Goal: Task Accomplishment & Management: Manage account settings

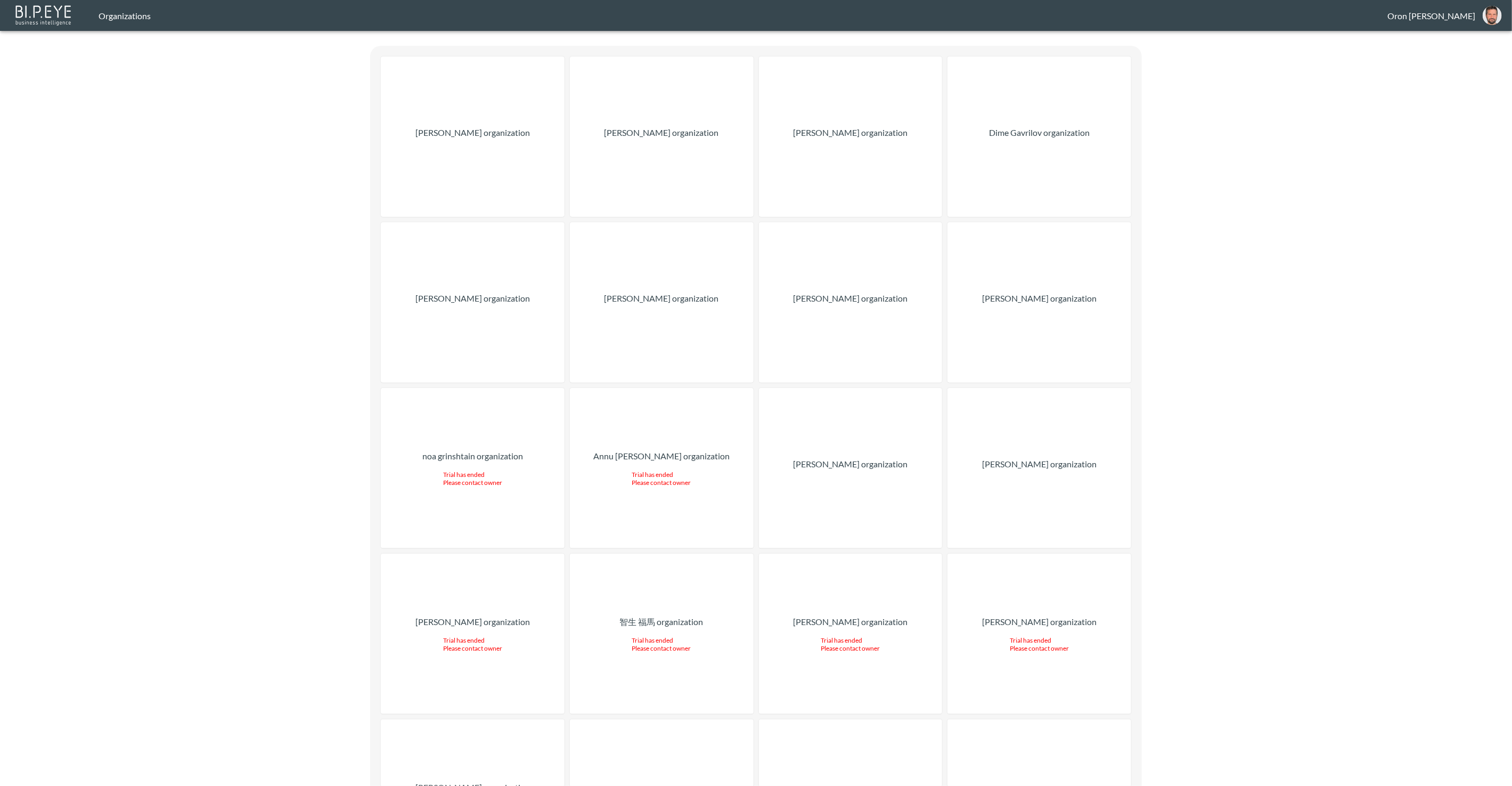
drag, startPoint x: 289, startPoint y: 148, endPoint x: 283, endPoint y: 112, distance: 36.5
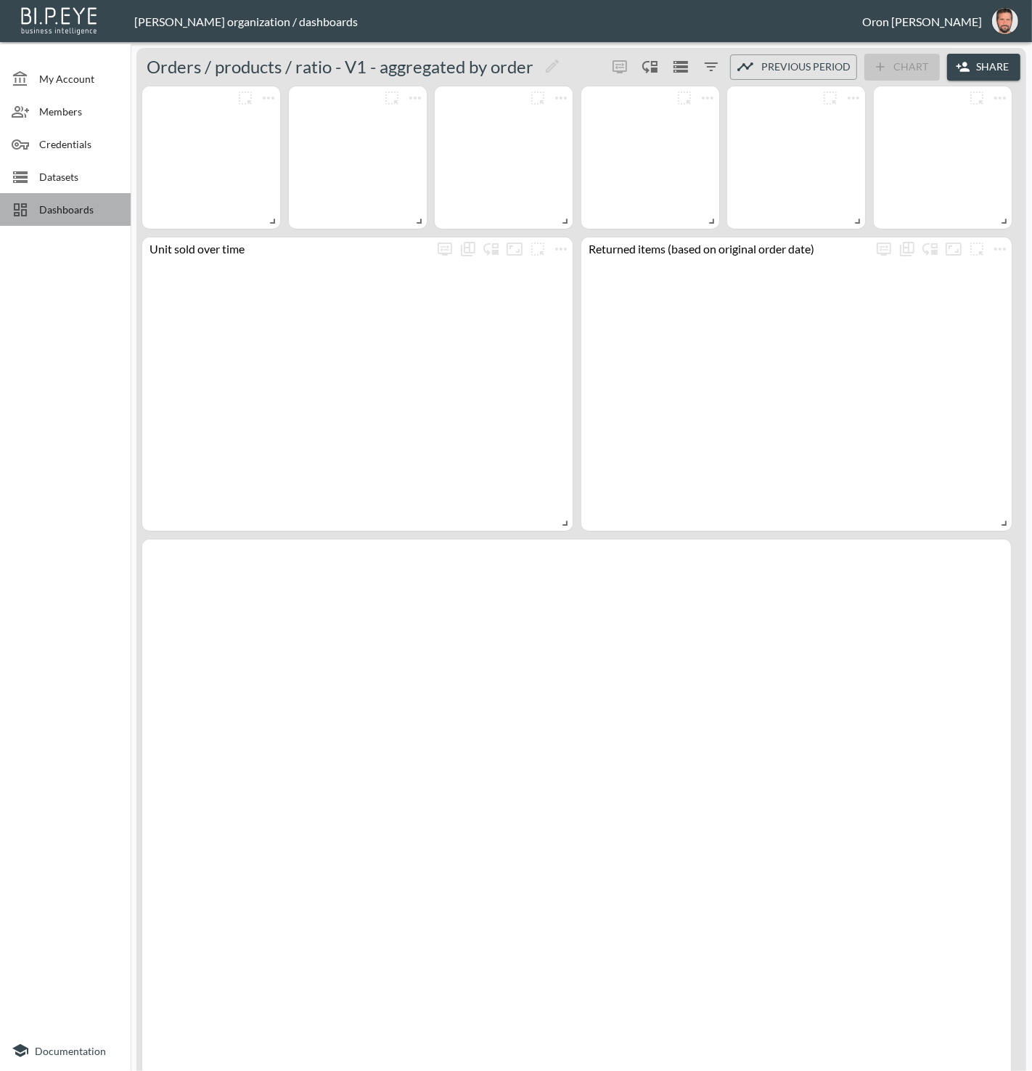
click at [89, 200] on div "Dashboards" at bounding box center [65, 209] width 131 height 33
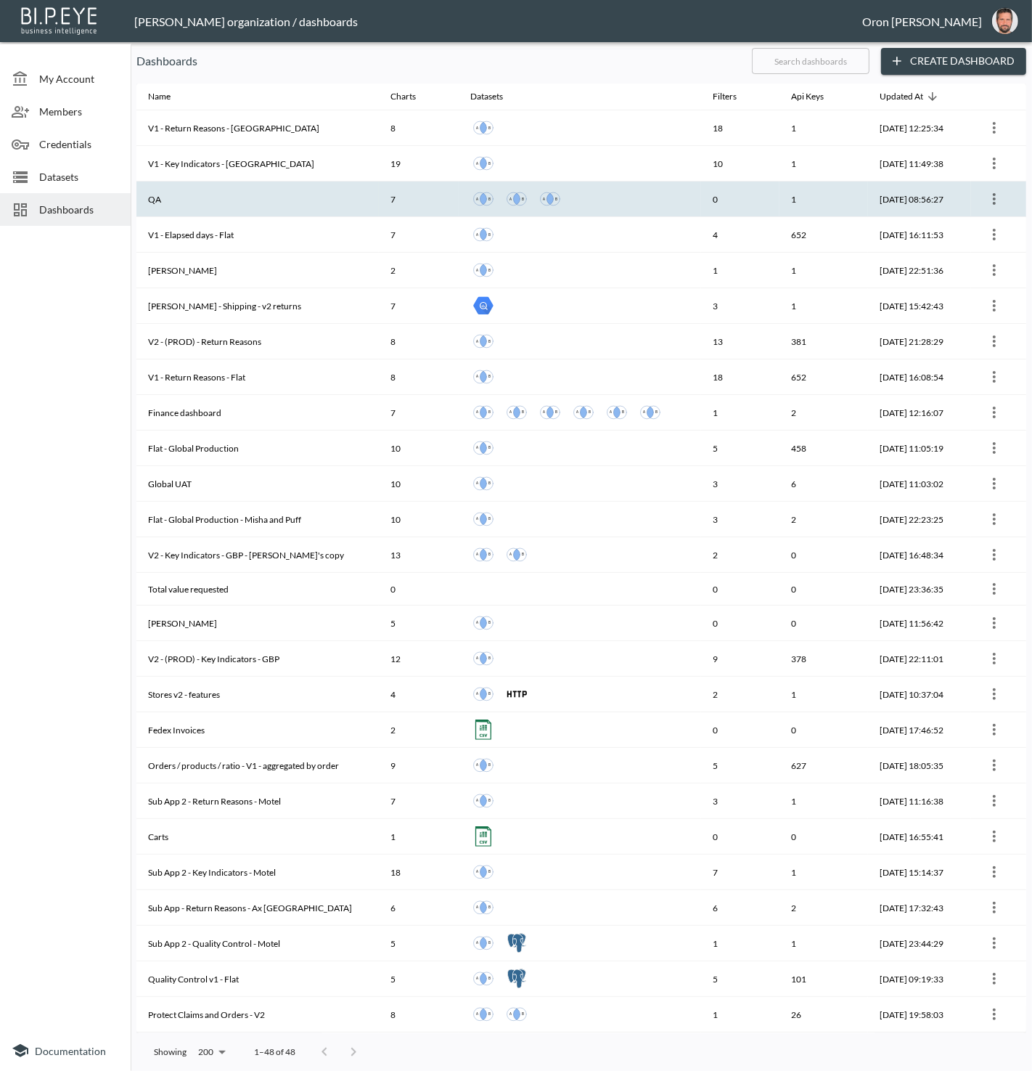
click at [229, 193] on th "QA" at bounding box center [257, 199] width 242 height 36
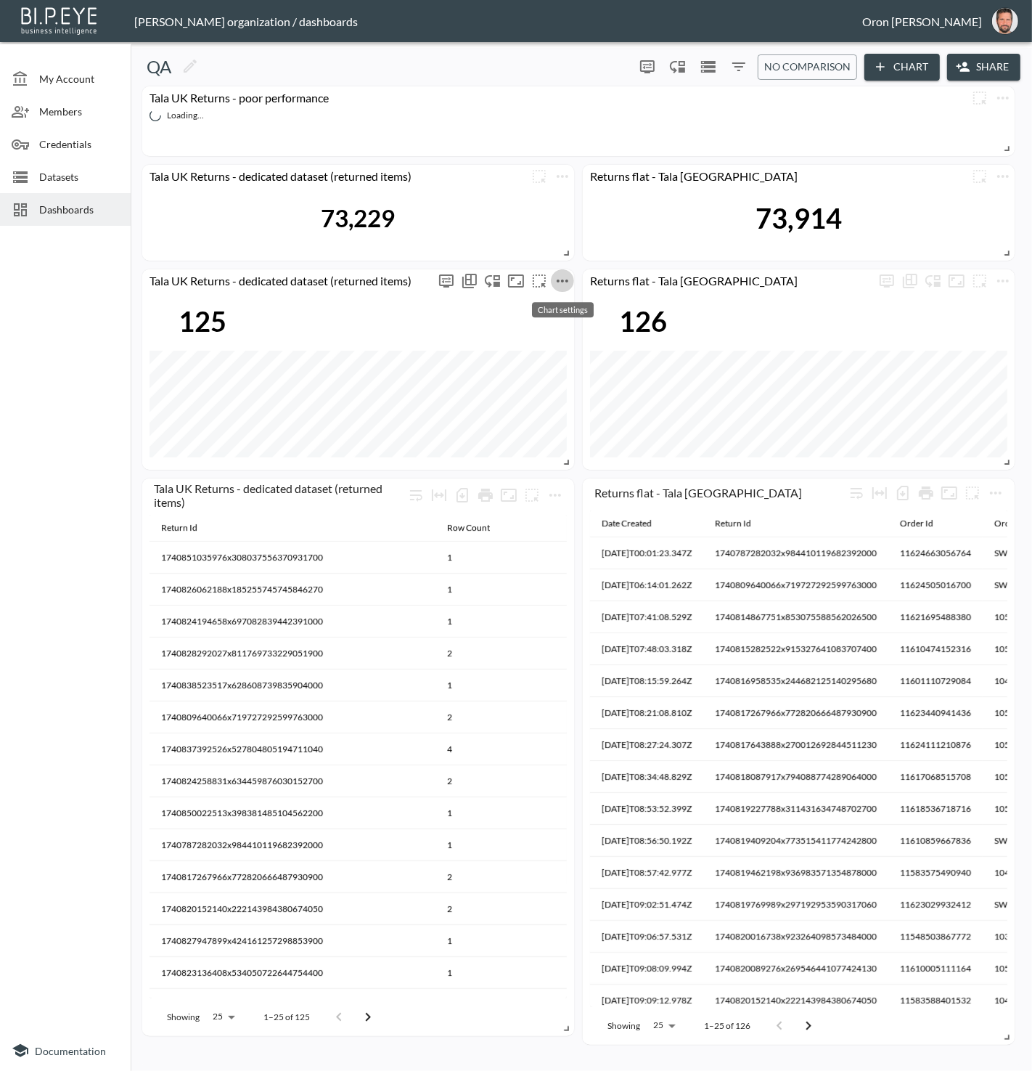
click at [565, 281] on icon "more" at bounding box center [562, 280] width 17 height 17
click at [549, 304] on p "Edit" at bounding box center [546, 308] width 20 height 17
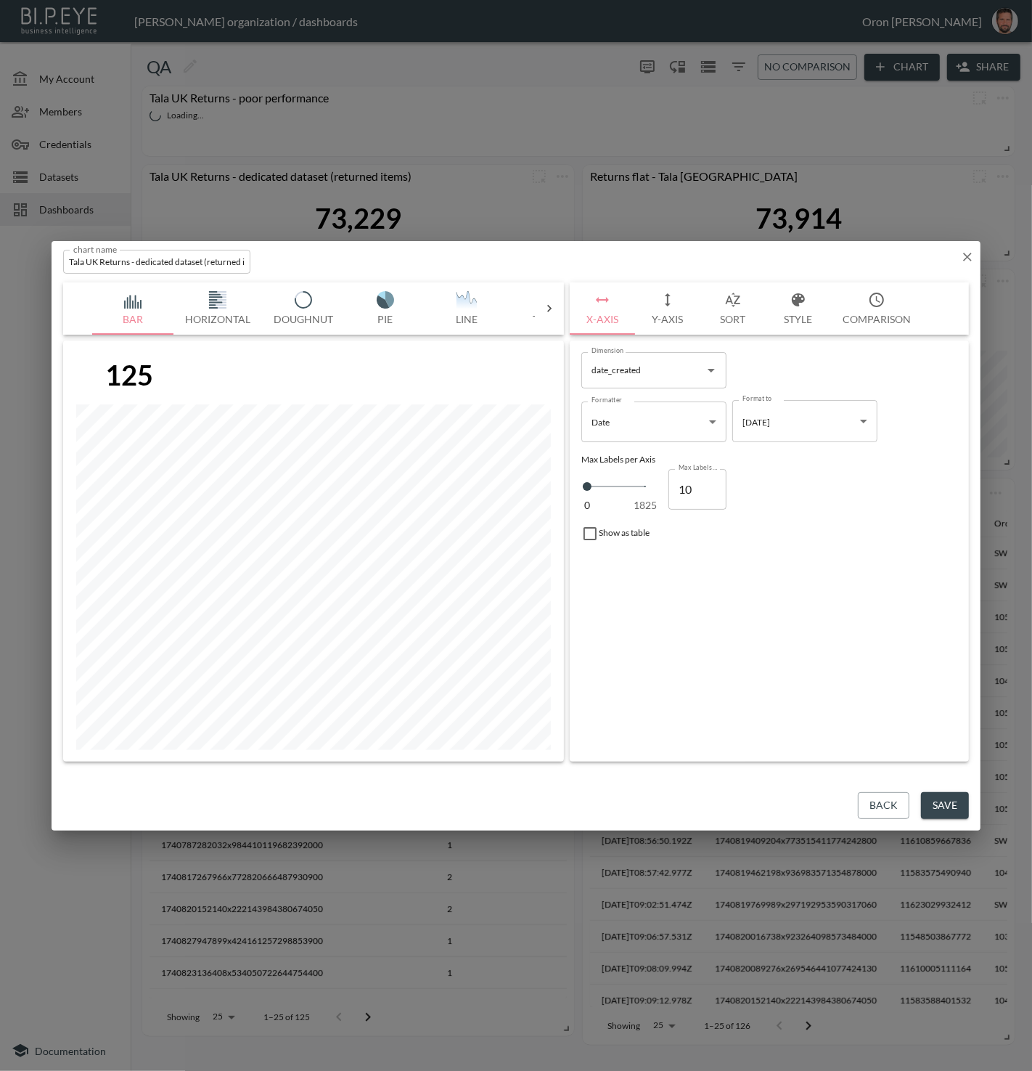
click at [195, 261] on input "Tala UK Returns - dedicated dataset (returned items)" at bounding box center [156, 262] width 187 height 24
type input "Tala UK Returns - dedicated dataset (returned items) - waaaa"
drag, startPoint x: 937, startPoint y: 801, endPoint x: 888, endPoint y: 769, distance: 58.2
click at [937, 800] on button "Save" at bounding box center [945, 805] width 48 height 27
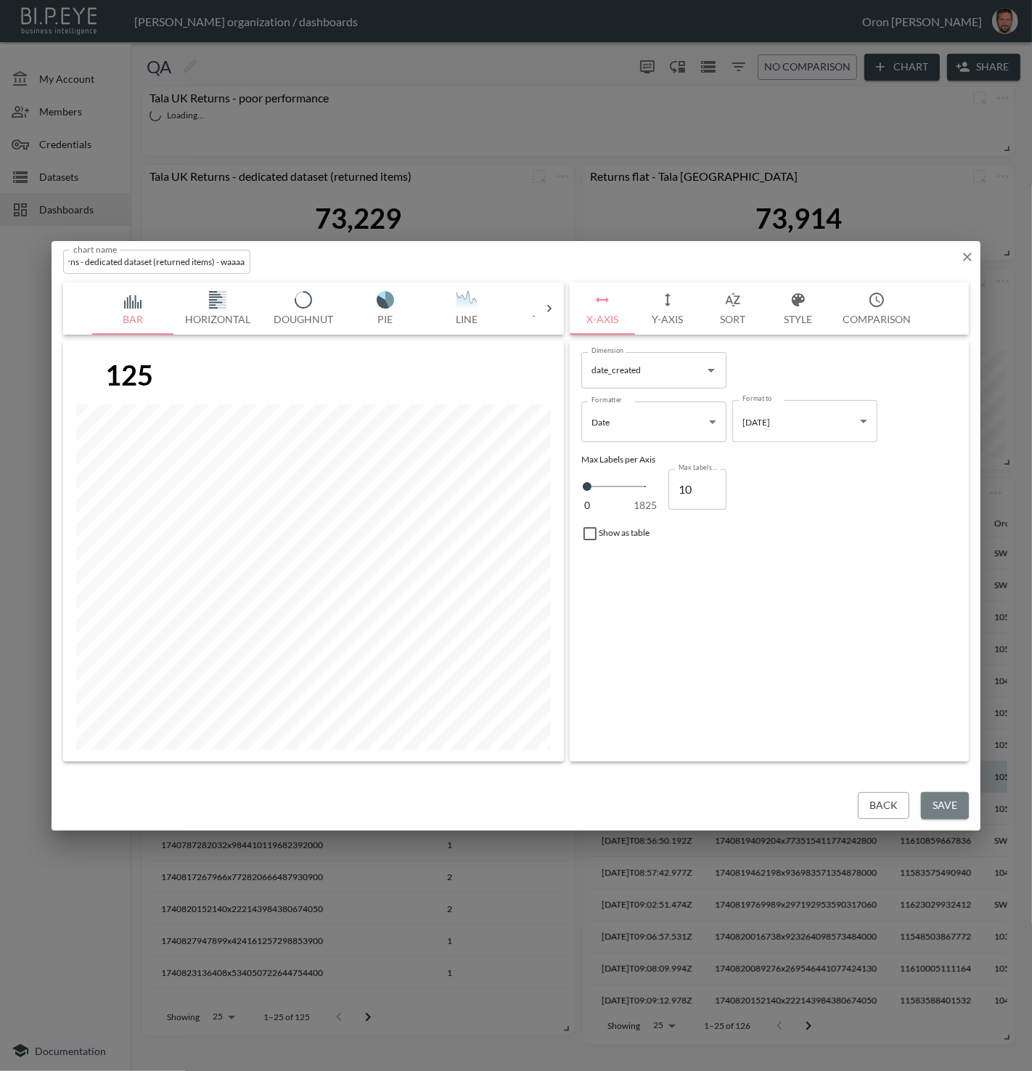
scroll to position [0, 0]
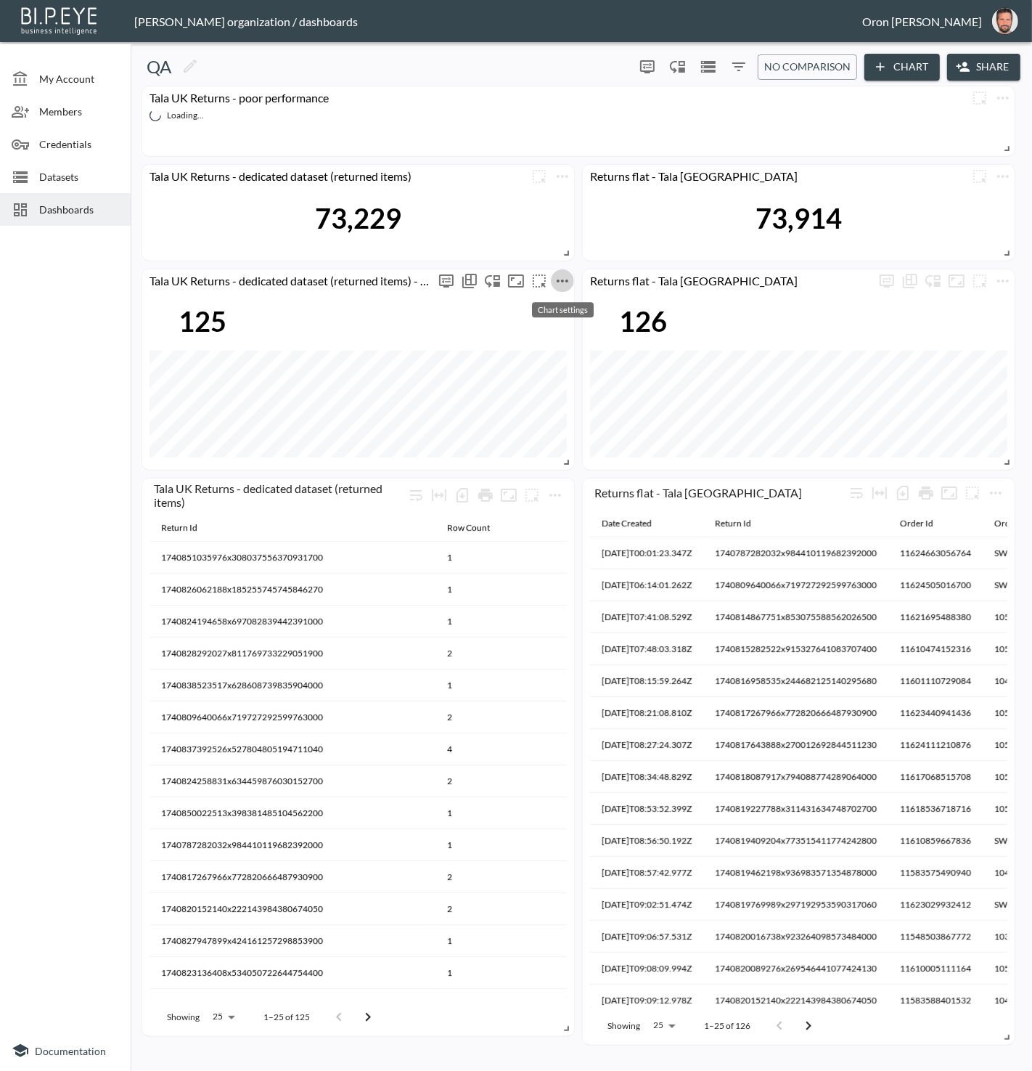
click at [568, 280] on icon "more" at bounding box center [563, 280] width 12 height 3
click at [569, 310] on li "Edit" at bounding box center [561, 308] width 113 height 26
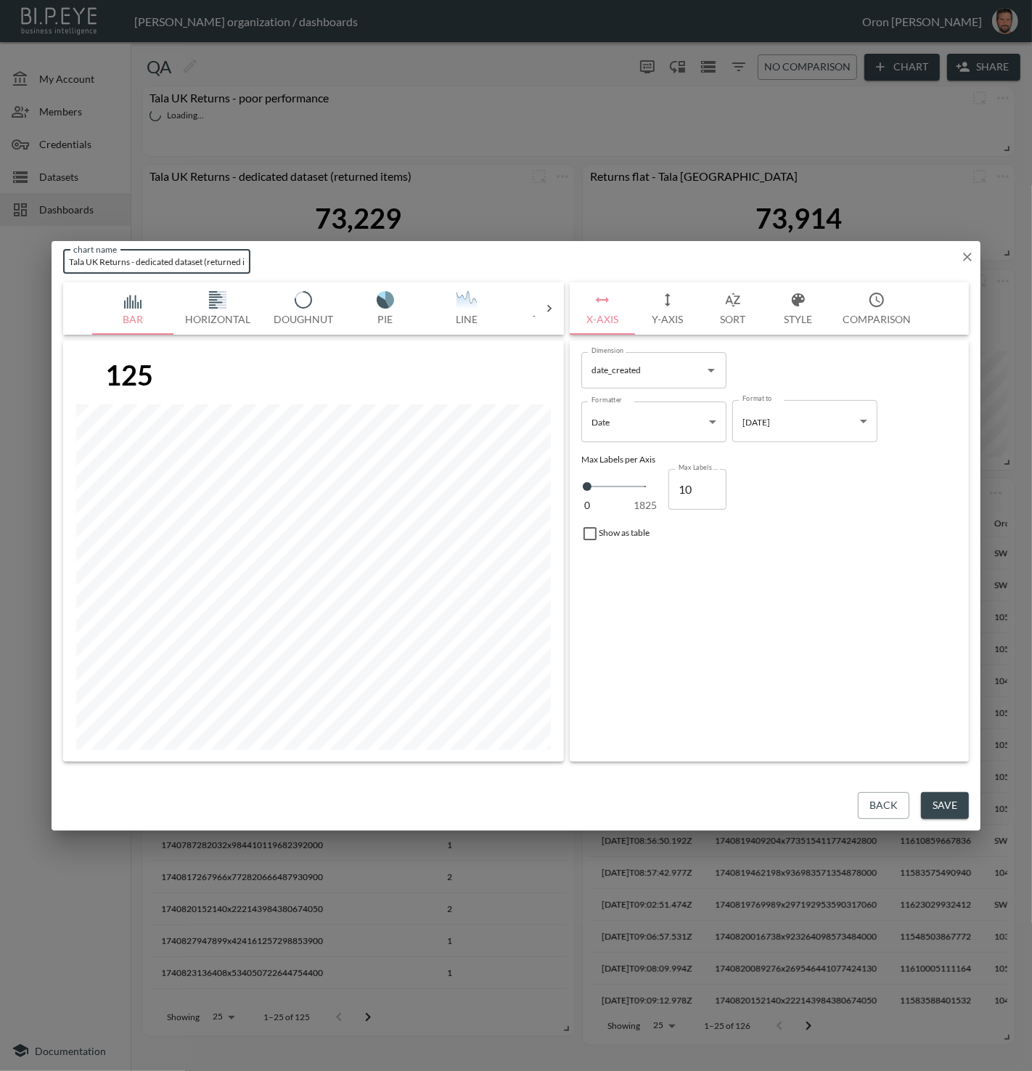
click at [197, 268] on input "Tala UK Returns - dedicated dataset (returned items) - waaaa" at bounding box center [156, 262] width 187 height 24
type input "Tala UK Returns - dedicated dataset (returned items)"
drag, startPoint x: 959, startPoint y: 807, endPoint x: 882, endPoint y: 695, distance: 135.7
click at [958, 806] on button "Save" at bounding box center [945, 805] width 48 height 27
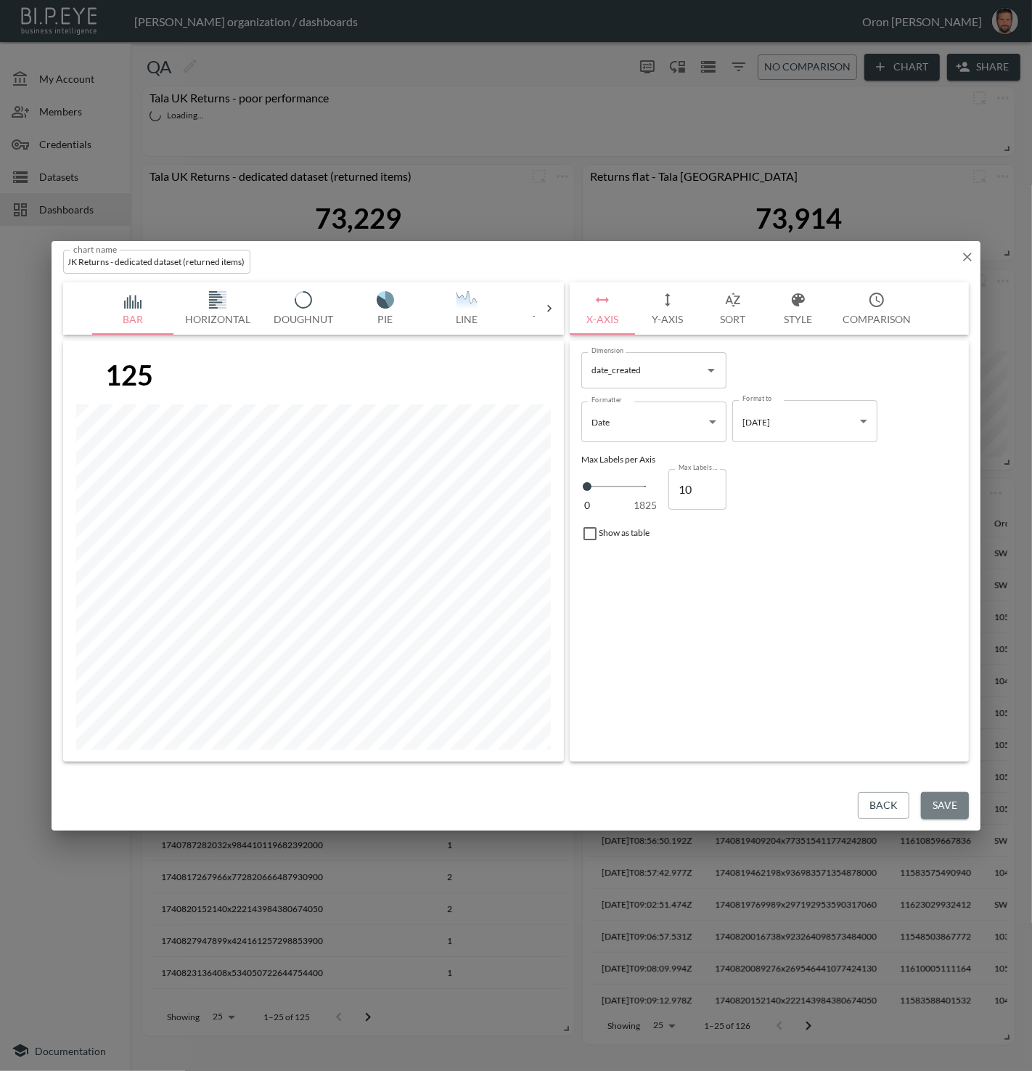
scroll to position [0, 0]
